Goal: Find specific page/section: Find specific page/section

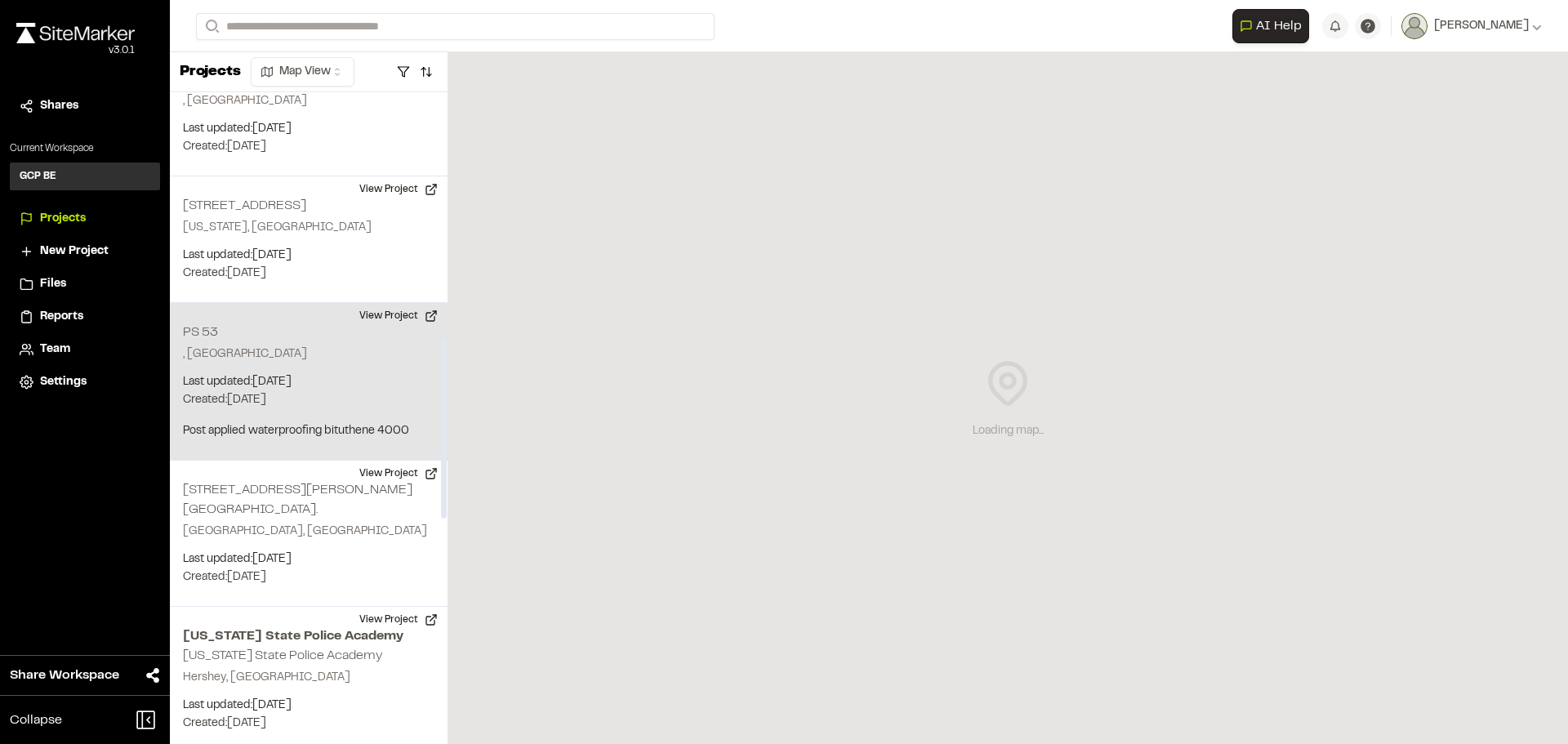
scroll to position [899, 0]
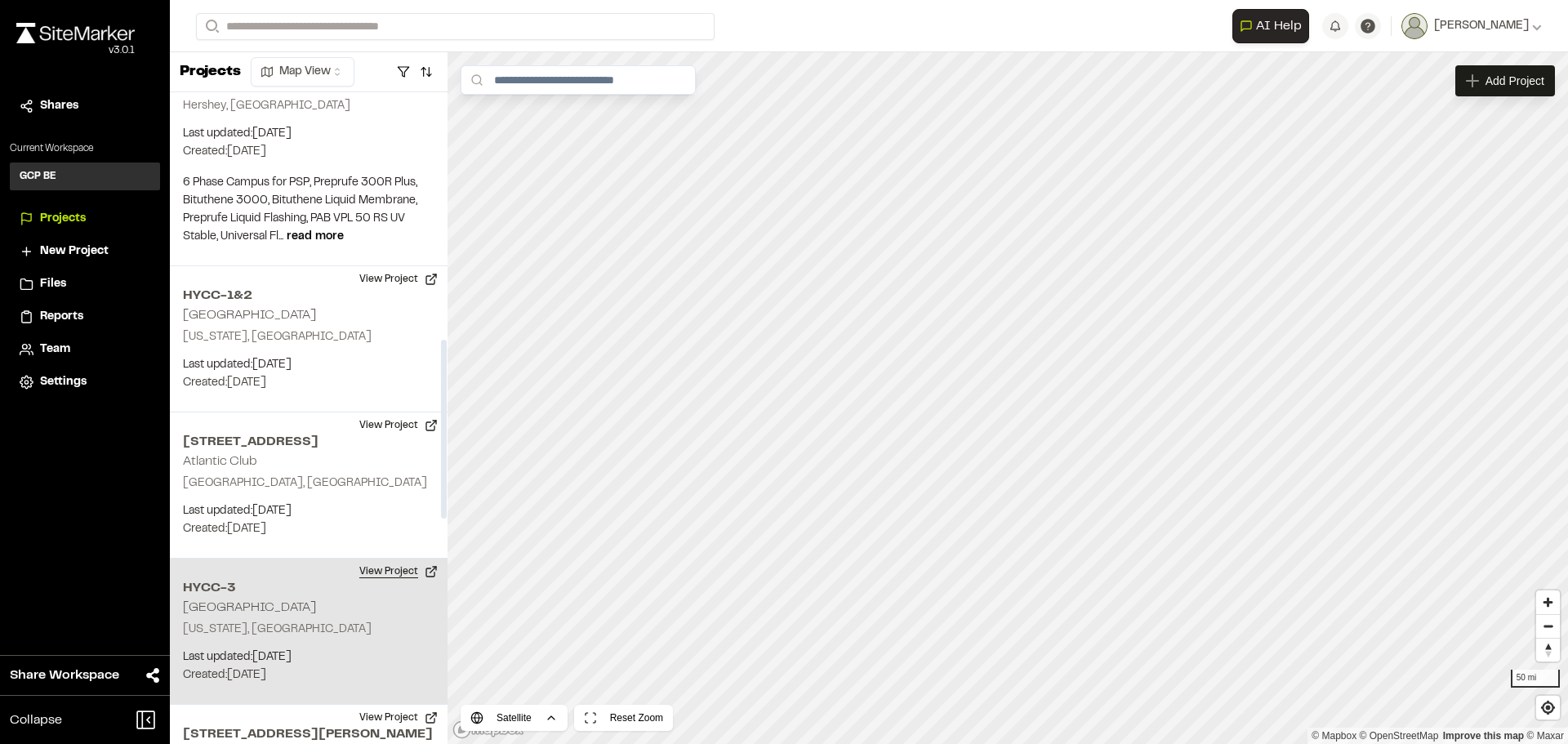
click at [393, 559] on button "View Project" at bounding box center [398, 571] width 98 height 26
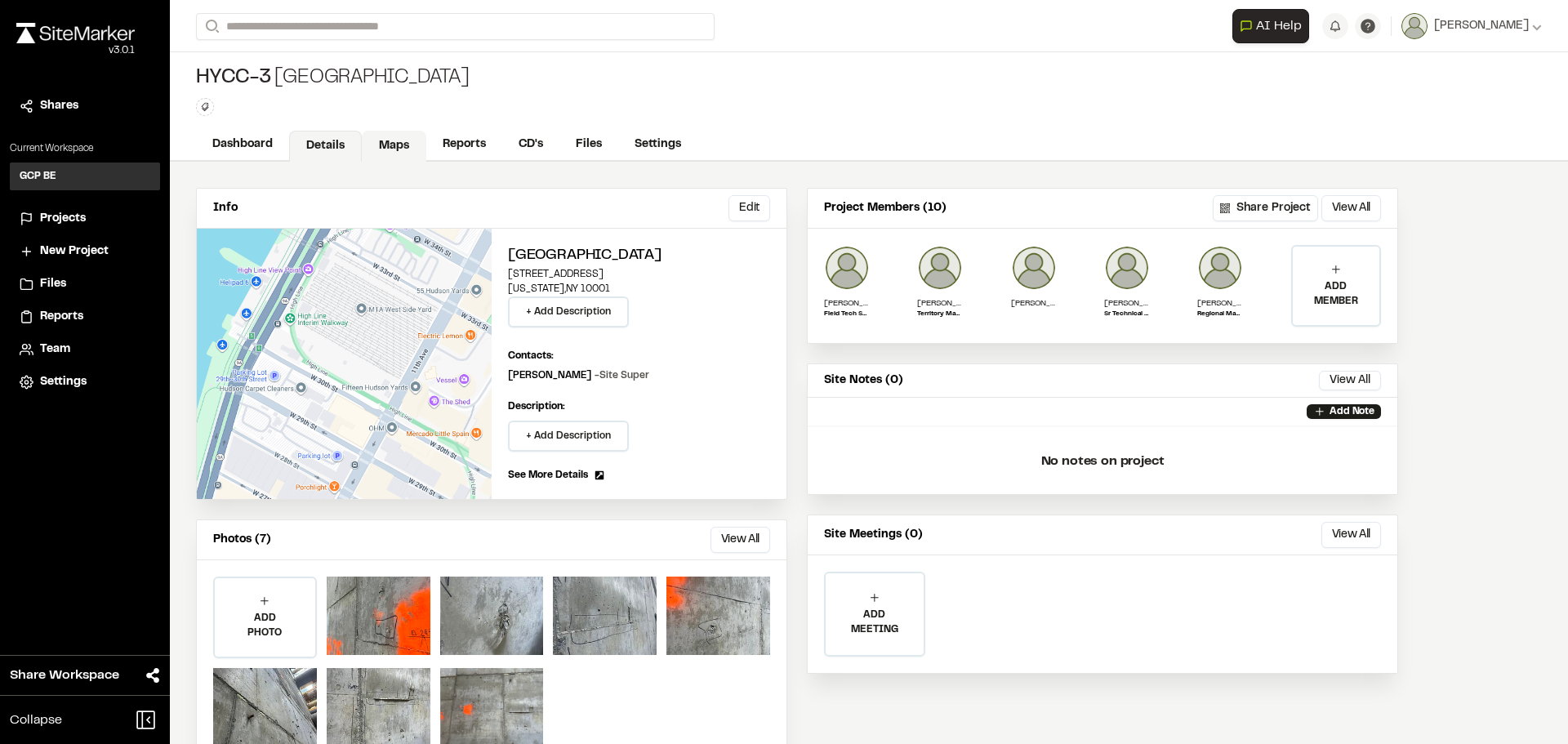
click at [388, 144] on link "Maps" at bounding box center [394, 146] width 65 height 31
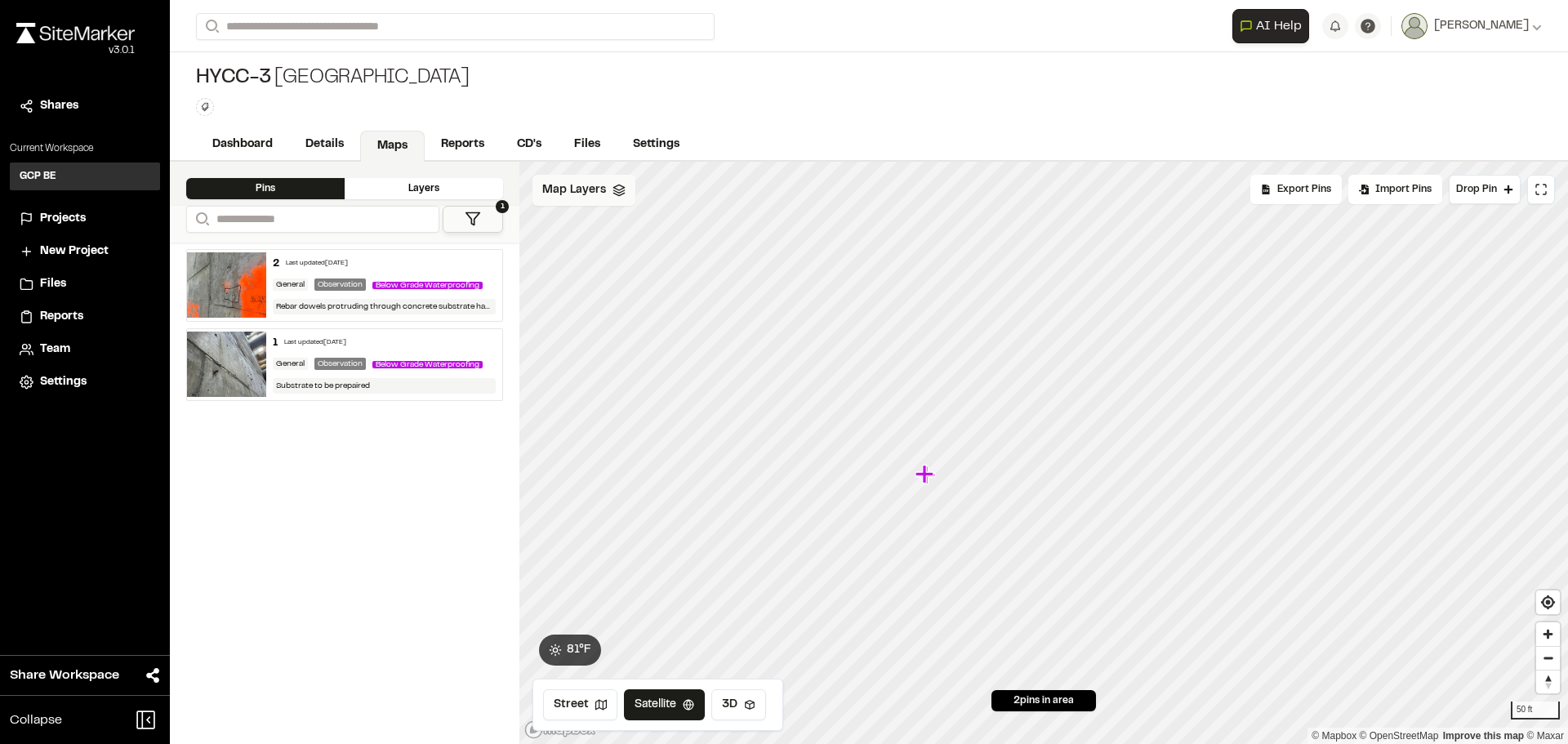
click at [599, 187] on span "Map Layers" at bounding box center [574, 190] width 64 height 18
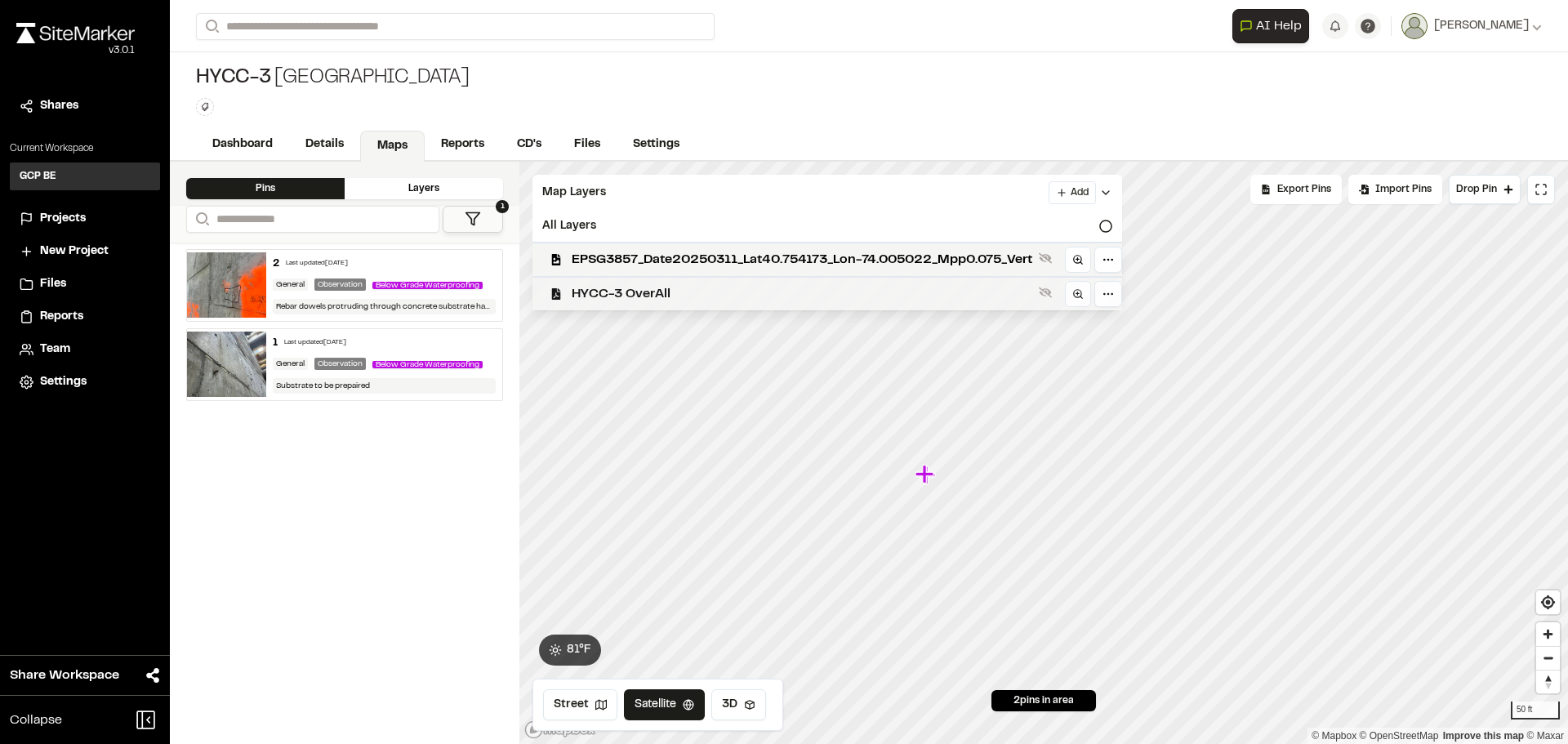
click at [652, 300] on span "HYCC-3 OverAll" at bounding box center [802, 293] width 461 height 20
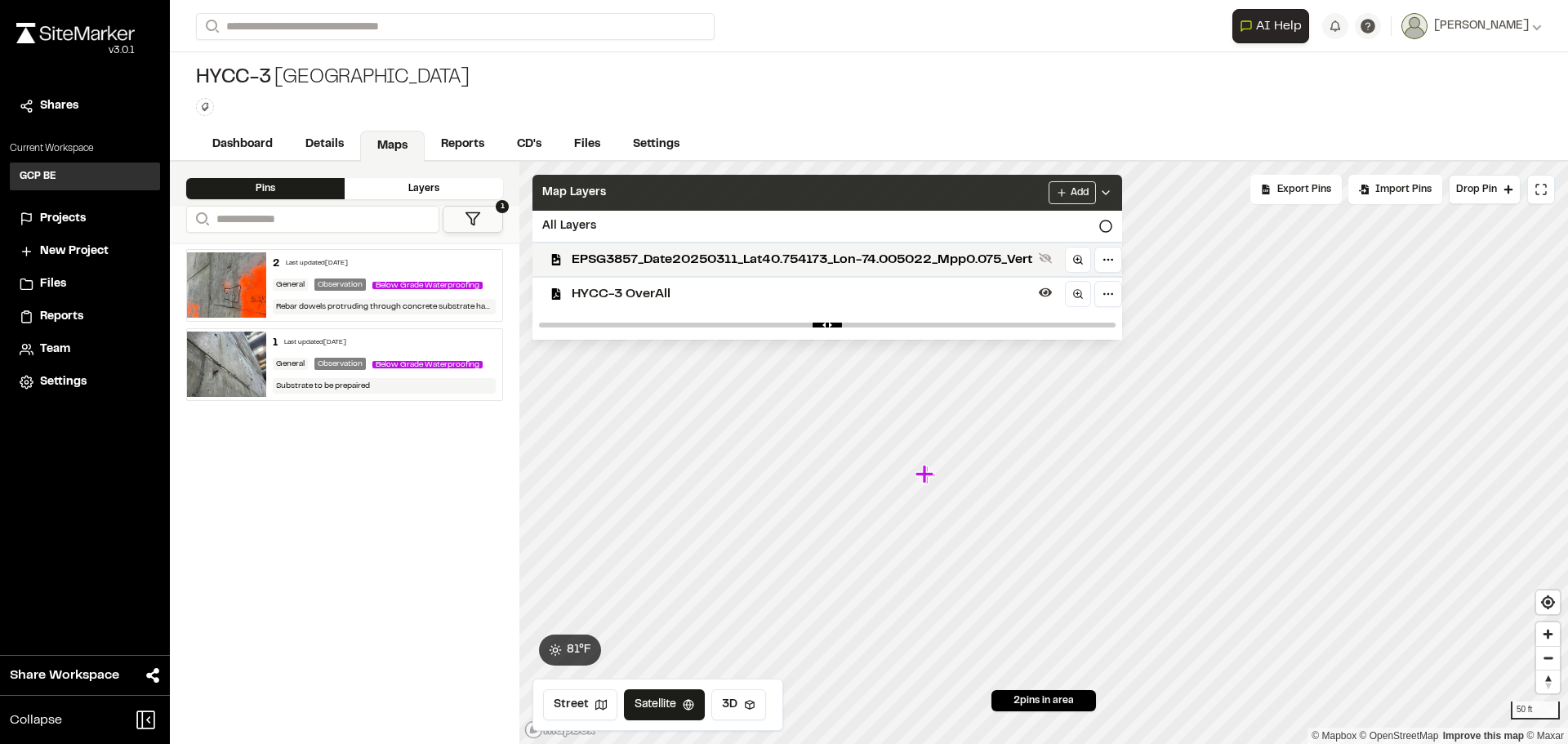
click at [1112, 188] on icon at bounding box center [1105, 192] width 13 height 13
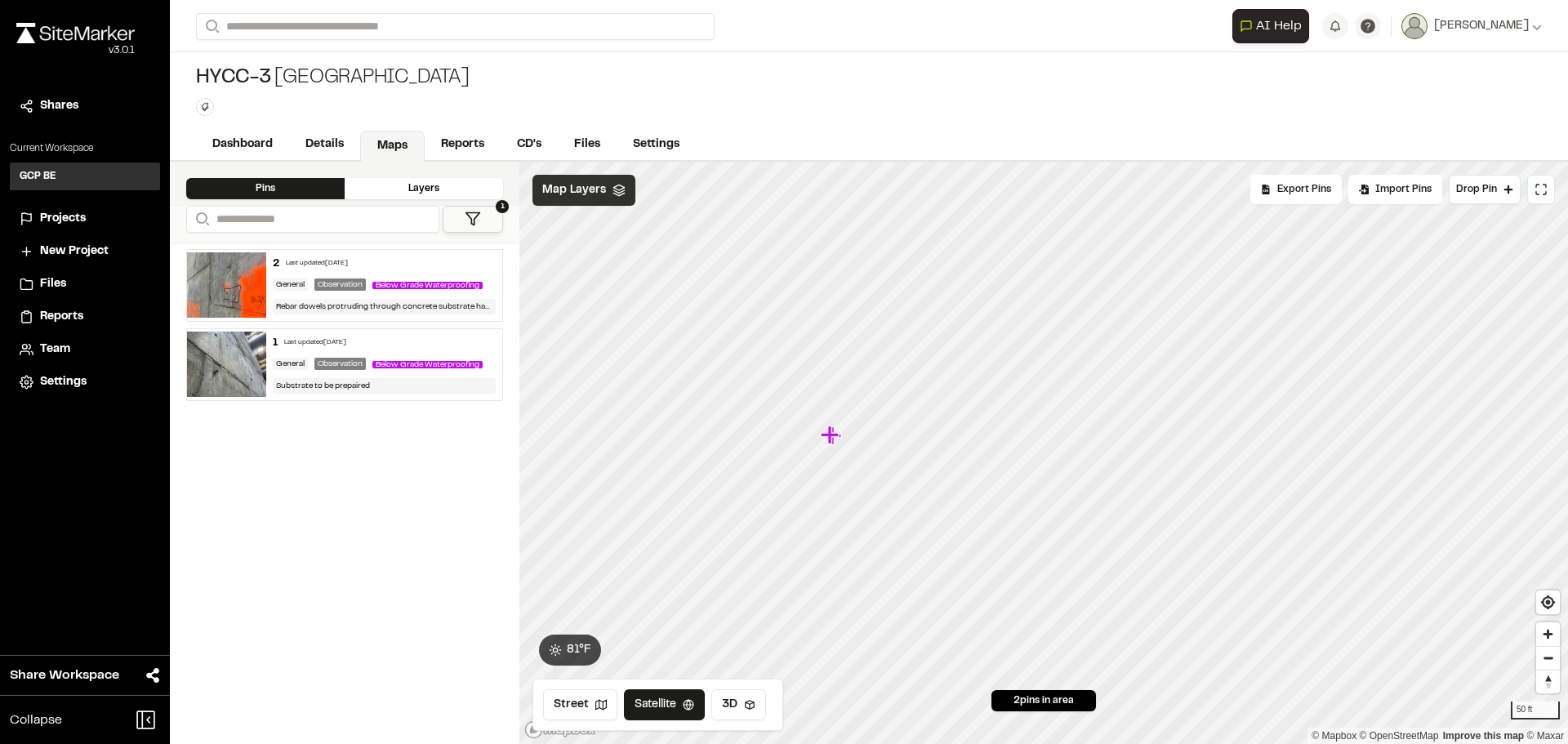
click at [606, 190] on div "Map Layers" at bounding box center [583, 190] width 103 height 31
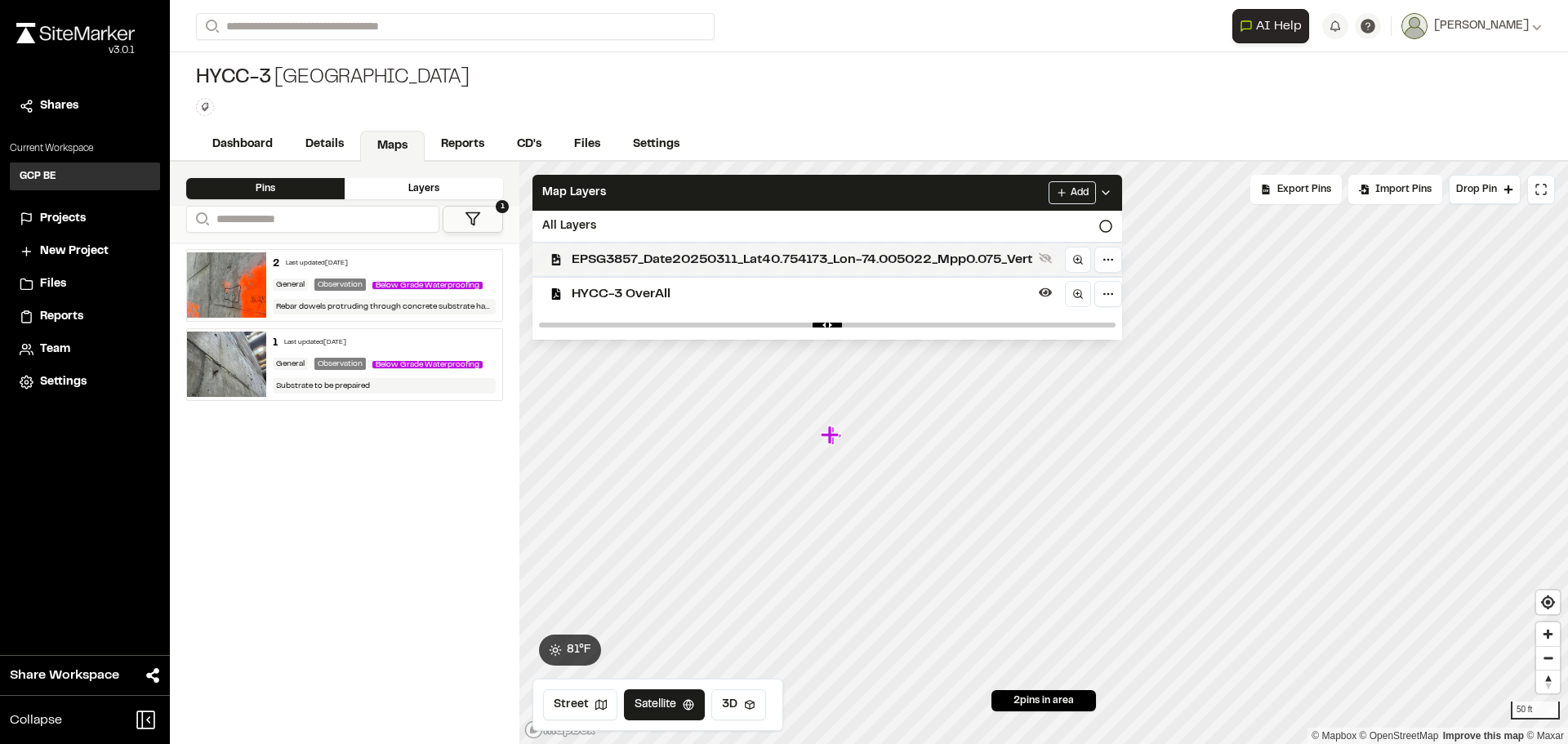
click at [690, 261] on span "EPSG3857_Date20250311_Lat40.754173_Lon-74.005022_Mpp0.075_Vert" at bounding box center [802, 259] width 461 height 20
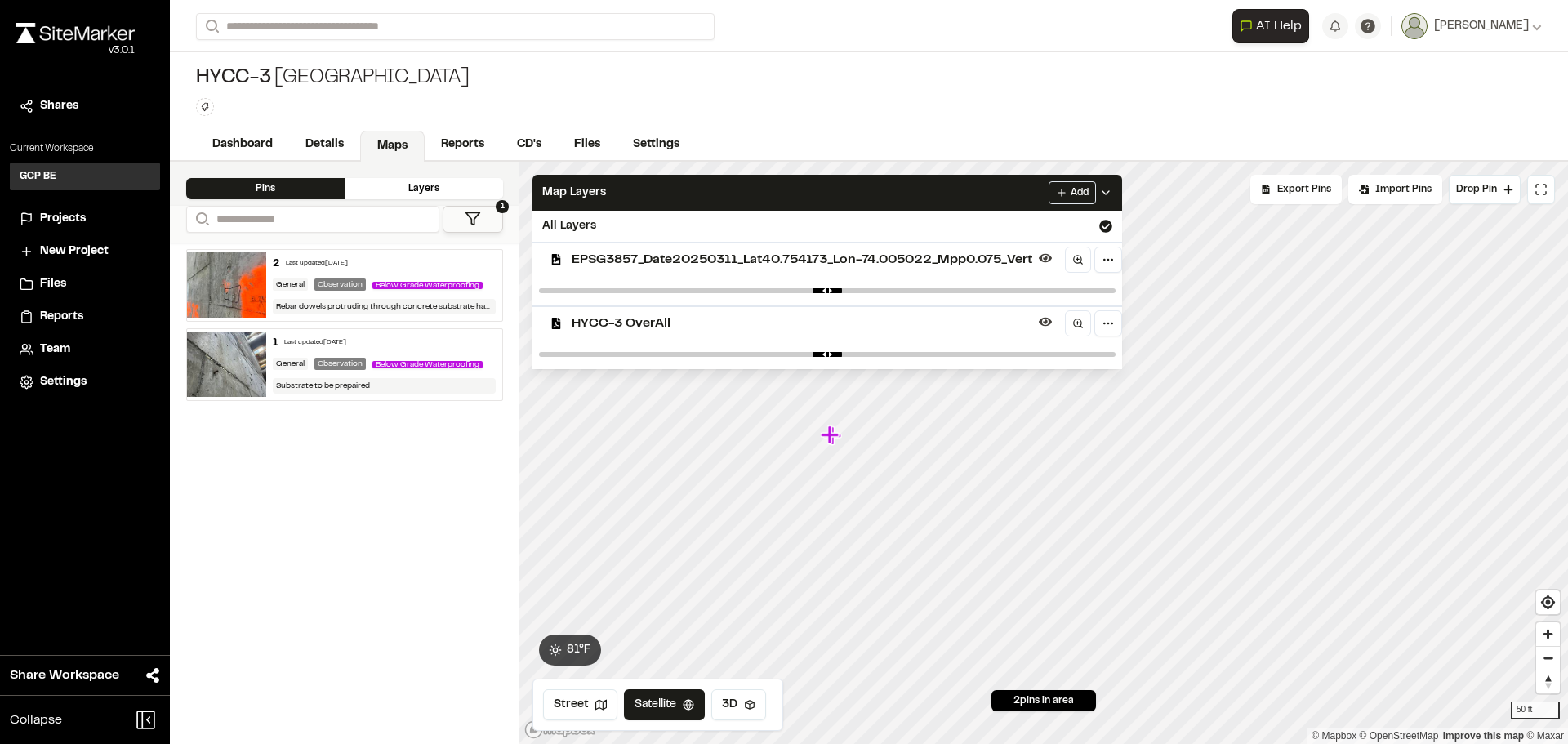
click at [1008, 267] on span "EPSG3857_Date20250311_Lat40.754173_Lon-74.005022_Mpp0.075_Vert" at bounding box center [802, 259] width 461 height 20
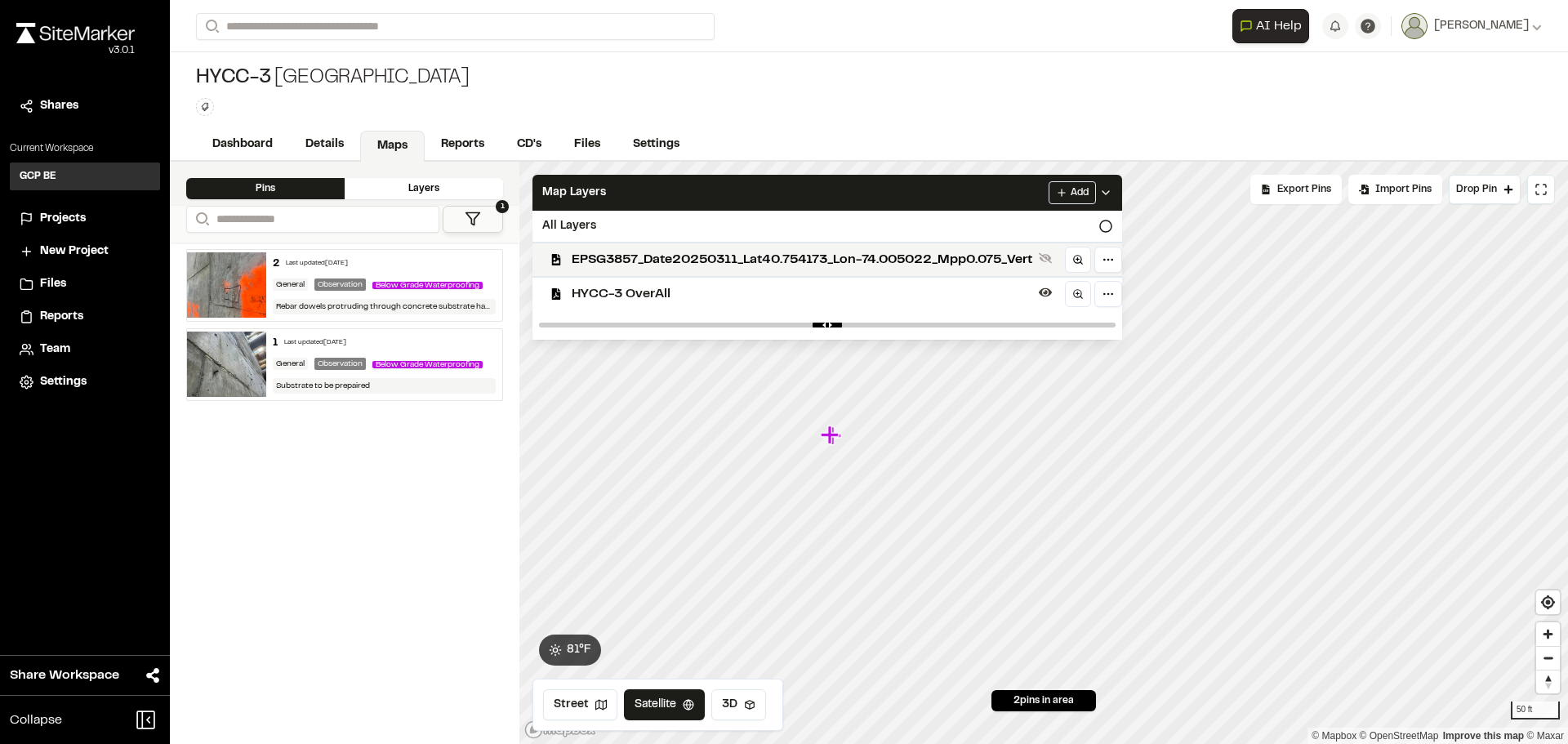
click at [1112, 196] on icon at bounding box center [1105, 192] width 13 height 13
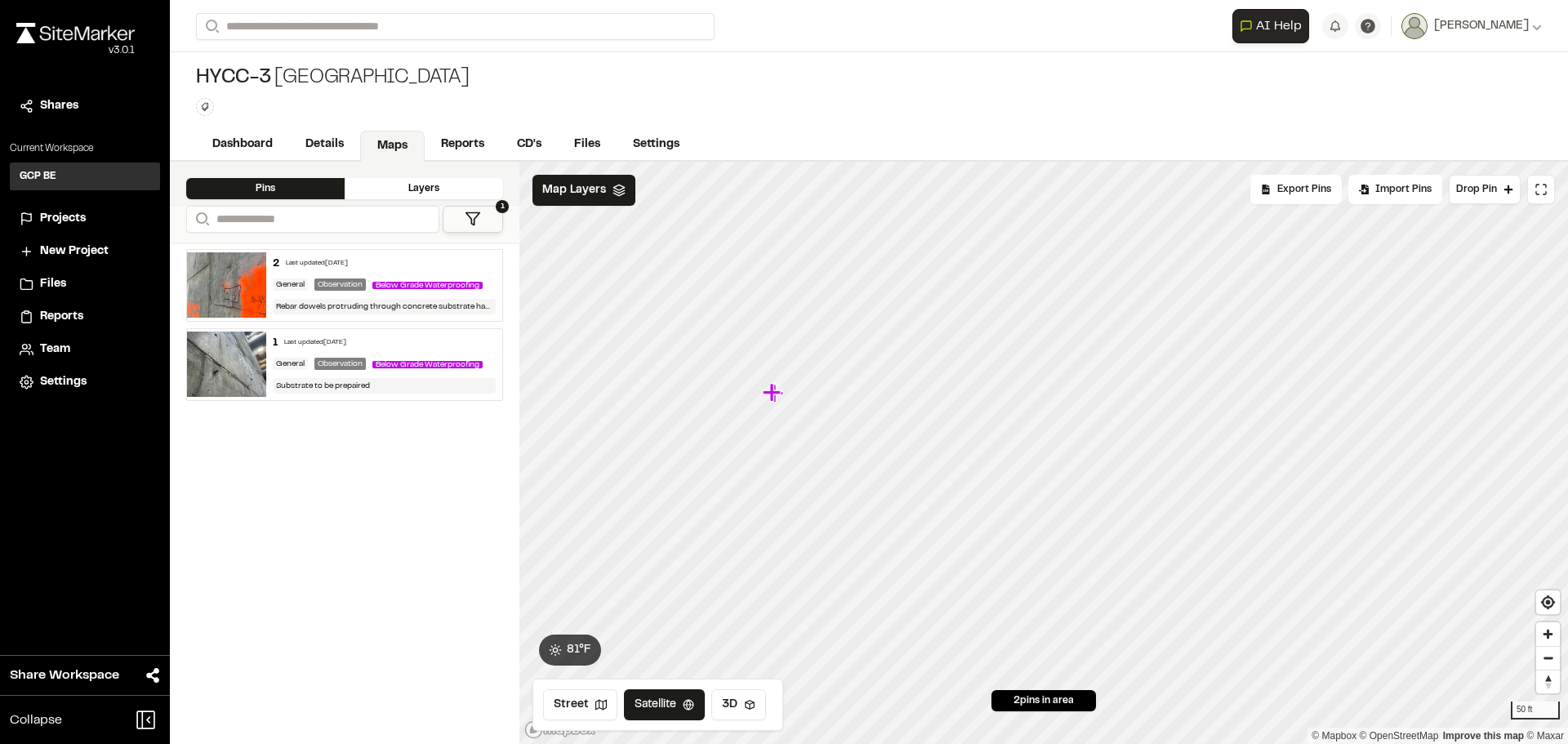
click at [231, 284] on img at bounding box center [226, 285] width 79 height 65
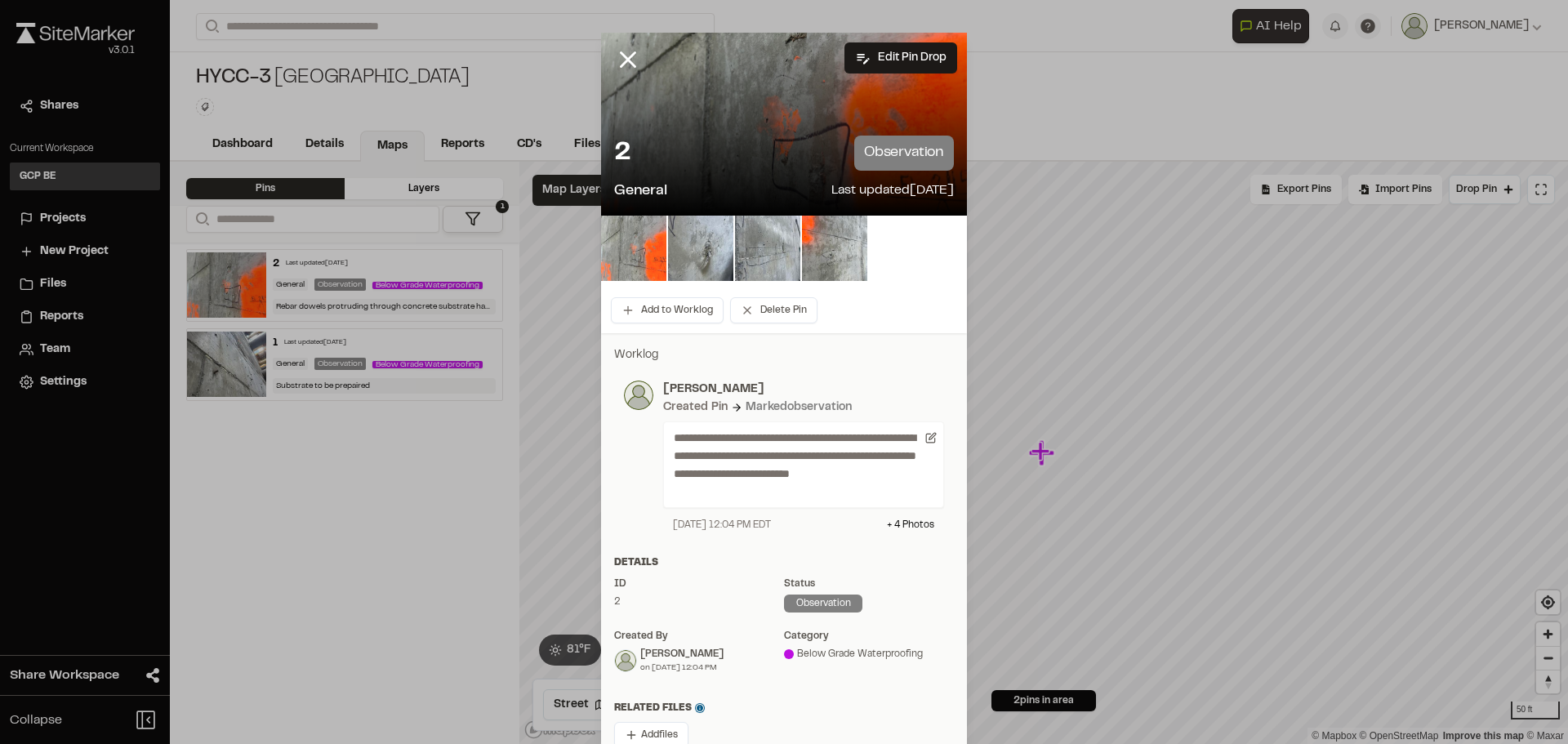
click at [628, 243] on img at bounding box center [633, 248] width 65 height 65
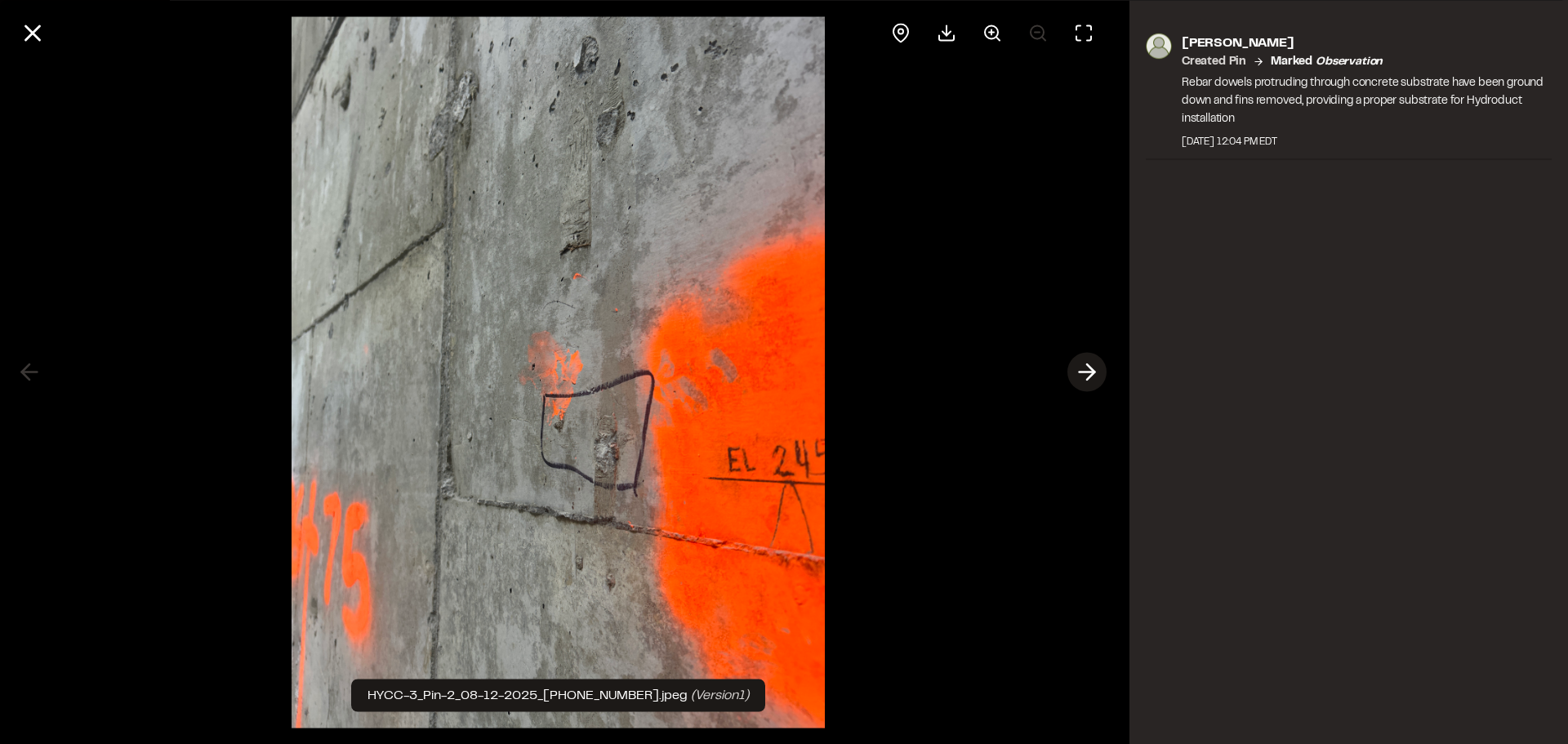
click at [1093, 377] on icon at bounding box center [1086, 372] width 26 height 28
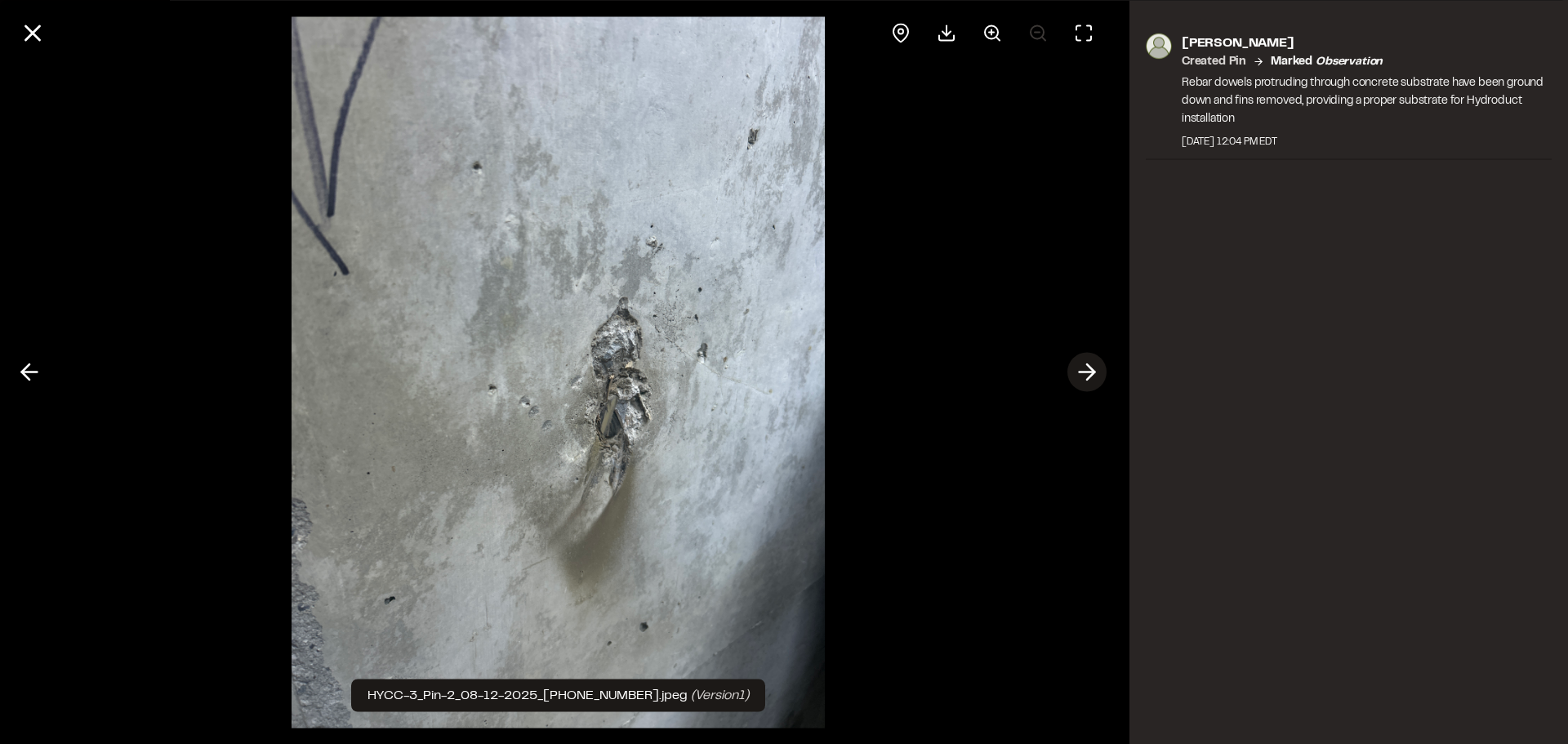
click at [1093, 377] on icon at bounding box center [1086, 372] width 26 height 28
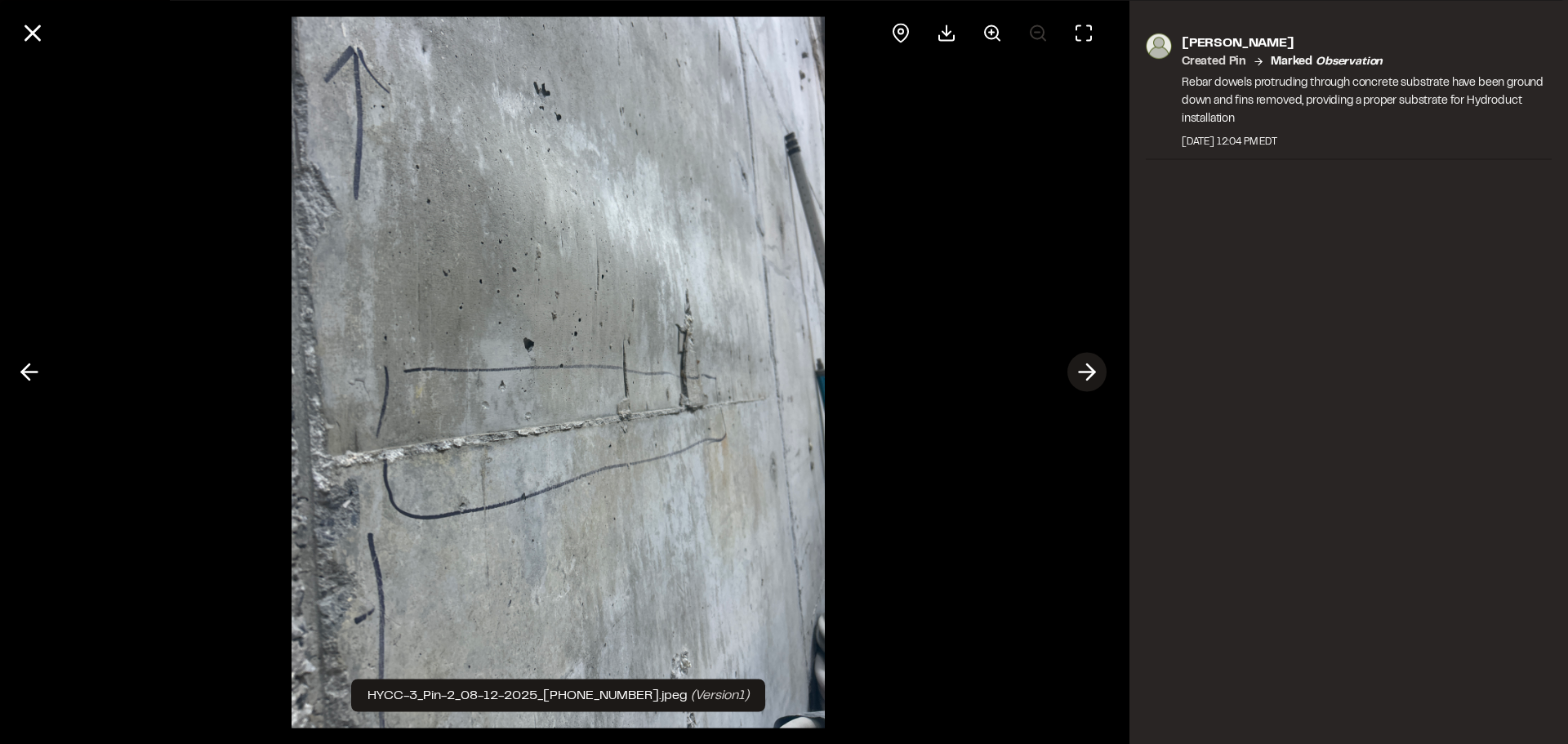
click at [1093, 377] on icon at bounding box center [1086, 372] width 26 height 28
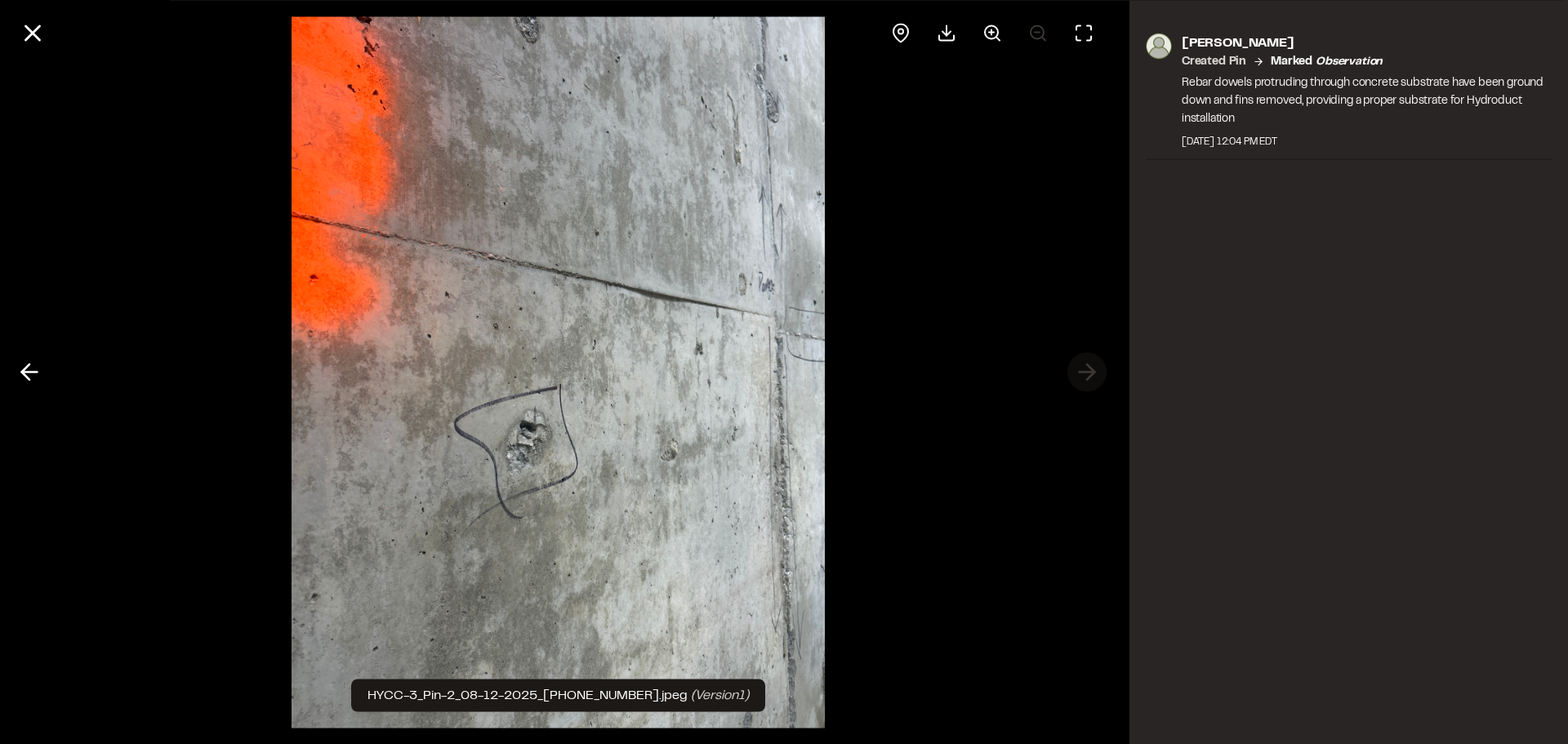
click at [1093, 377] on div at bounding box center [558, 372] width 1116 height 744
click at [40, 31] on icon at bounding box center [32, 32] width 28 height 28
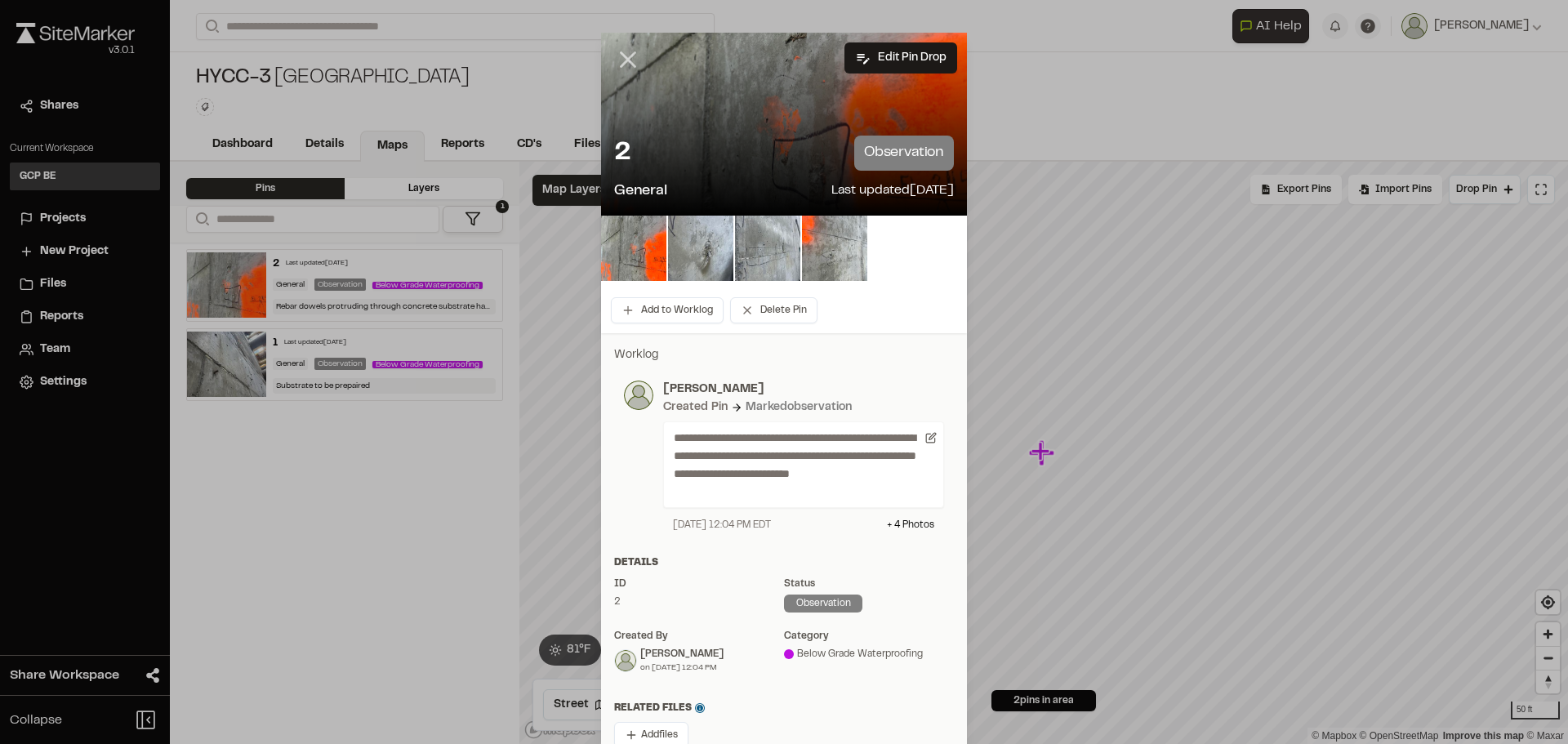
click at [630, 67] on line at bounding box center [628, 60] width 14 height 14
